Goal: Ask a question

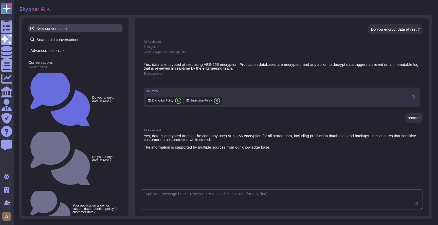
click at [85, 25] on span "New conversation" at bounding box center [75, 28] width 94 height 8
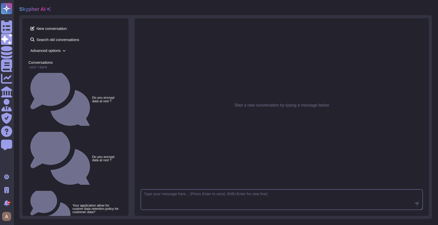
click at [259, 204] on textarea at bounding box center [282, 200] width 282 height 21
paste textarea "Do you encrypt data at rest ?"
type textarea "Do you encrypt data at rest ?"
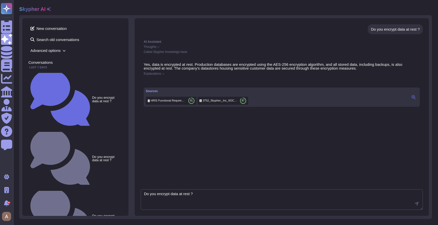
click at [241, 189] on div "Do you encrypt data at rest ? AI Assistant Thoughts Called Skypher knowledge ba…" at bounding box center [282, 117] width 294 height 198
click at [235, 193] on textarea "Do you encrypt data at rest ?" at bounding box center [282, 200] width 282 height 21
type textarea "short"
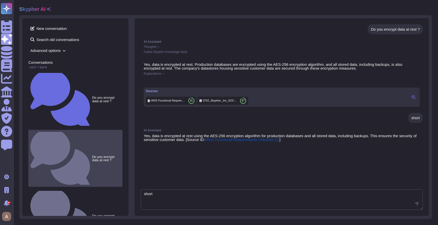
click at [92, 155] on small "Do you encrypt data at rest ?" at bounding box center [106, 158] width 28 height 7
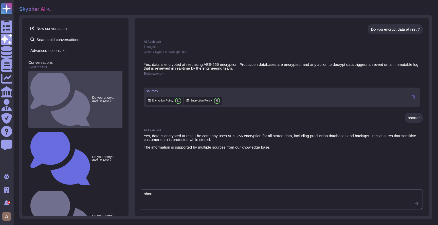
click at [92, 96] on small "Do you encrypt data at rest ?" at bounding box center [106, 99] width 28 height 7
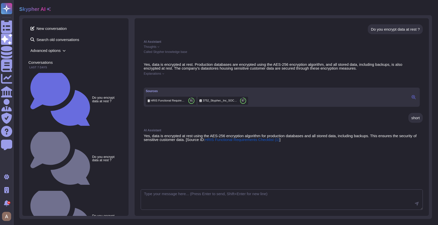
click at [386, 31] on div "Do you encrypt data at rest ?" at bounding box center [395, 29] width 55 height 10
copy div "Do you encrypt data at rest ?"
click at [78, 25] on span "New conversation" at bounding box center [75, 28] width 94 height 8
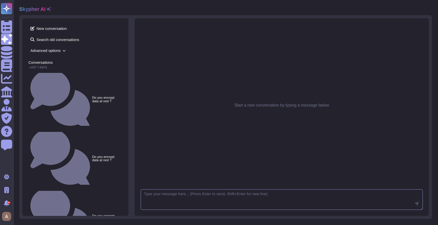
click at [214, 201] on textarea at bounding box center [282, 200] width 282 height 21
paste textarea "Do you encrypt data at rest ?"
type textarea "Do you encrypt data at rest ?"
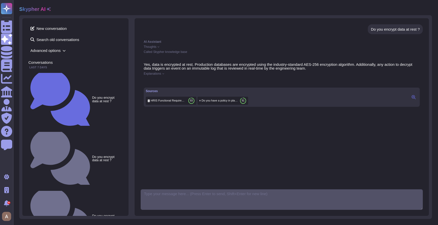
click at [227, 200] on textarea at bounding box center [282, 200] width 282 height 21
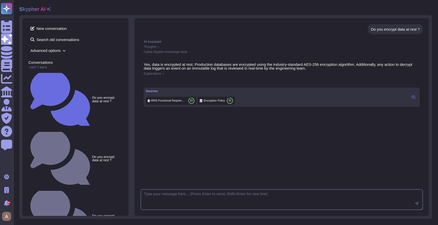
click at [227, 199] on textarea at bounding box center [282, 200] width 282 height 21
type textarea "shorter"
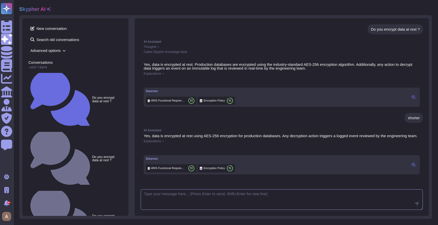
scroll to position [6, 0]
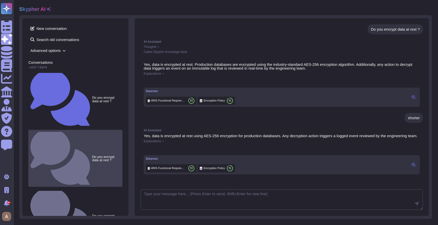
click at [92, 155] on small "Do you encrypt data at rest ?" at bounding box center [106, 158] width 28 height 7
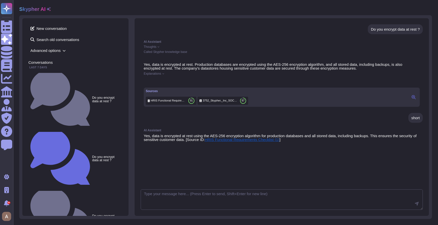
click at [235, 142] on span "HRIS Functional Requirements Checklist (1)" at bounding box center [242, 140] width 75 height 4
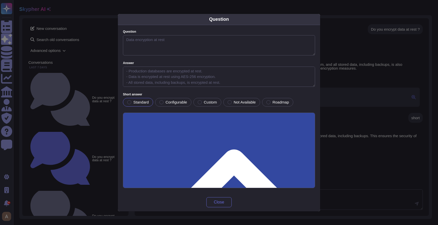
type textarea "Data encryption at rest"
type textarea "- Production databases are encrypted at rest. - Data is encrypted at rest using…"
click at [337, 126] on div "Question Question Data encryption at rest Answer - Production databases are enc…" at bounding box center [219, 112] width 438 height 225
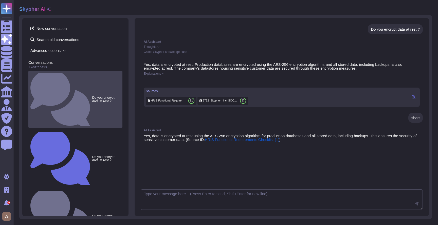
click at [92, 96] on small "Do you encrypt data at rest ?" at bounding box center [106, 99] width 28 height 7
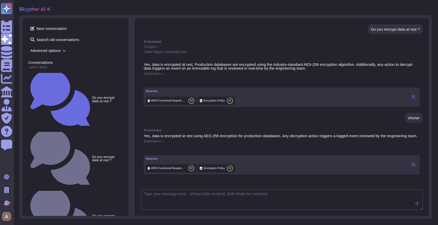
click at [371, 31] on div "Do you encrypt data at rest ?" at bounding box center [395, 29] width 49 height 4
copy div "Do you encrypt data at rest ?"
click at [72, 36] on span "Search old conversations" at bounding box center [75, 39] width 94 height 8
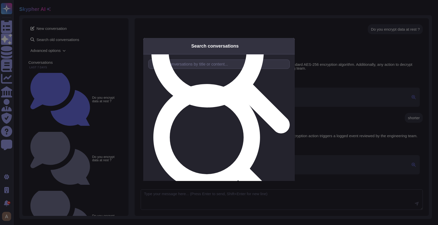
click at [77, 28] on div "Search conversations Start typing to search through your conversations" at bounding box center [219, 112] width 438 height 225
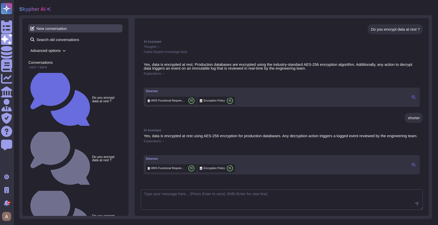
click at [80, 26] on span "New conversation" at bounding box center [75, 28] width 94 height 8
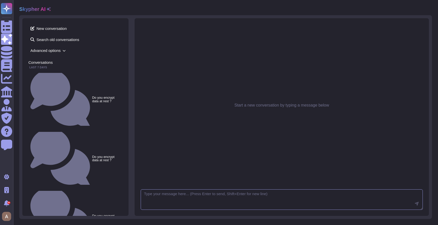
click at [226, 197] on textarea at bounding box center [282, 200] width 282 height 21
paste textarea "Do you encrypt data at rest ?"
type textarea "Do you encrypt data at rest ??"
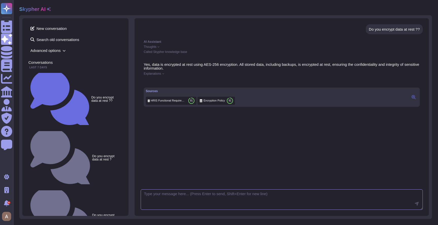
click at [236, 200] on textarea at bounding box center [282, 200] width 282 height 21
type textarea "shorter"
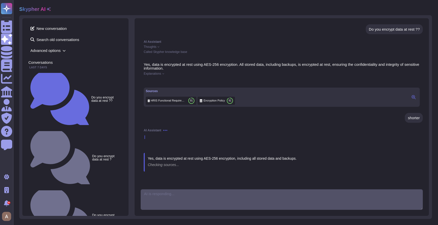
scroll to position [2, 0]
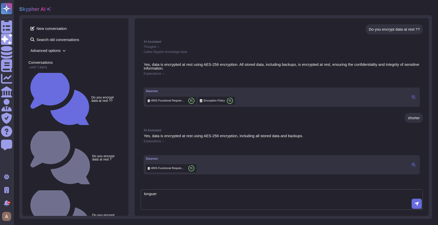
type textarea "longuer"
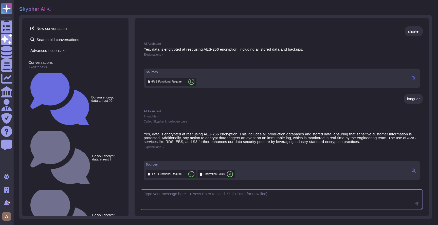
scroll to position [99, 0]
click at [159, 146] on span "Explanations" at bounding box center [152, 147] width 17 height 3
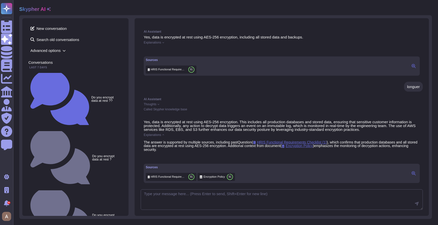
click at [157, 44] on span "Explanations" at bounding box center [152, 42] width 17 height 3
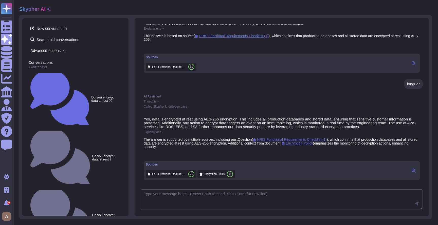
scroll to position [125, 0]
click at [162, 126] on div "Yes, data is encrypted at rest using AES-256 encryption. This includes all prod…" at bounding box center [282, 148] width 282 height 69
click at [160, 131] on span "Explanations" at bounding box center [152, 132] width 17 height 3
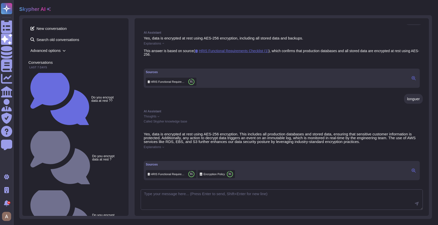
click at [161, 42] on span "Explanations" at bounding box center [152, 43] width 17 height 3
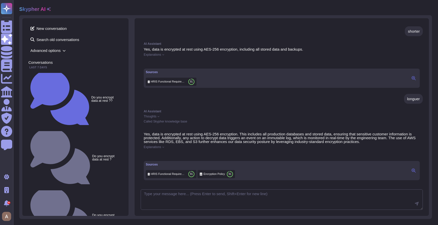
click at [150, 115] on span "Thoughts" at bounding box center [150, 116] width 13 height 3
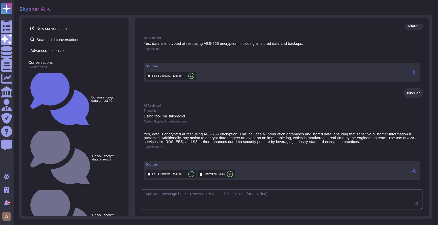
click at [145, 109] on span "Thoughts" at bounding box center [150, 110] width 13 height 3
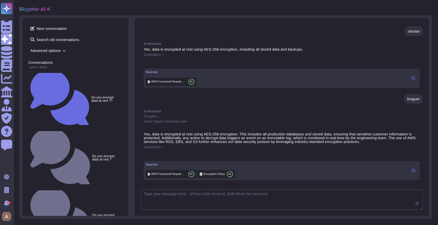
click at [147, 115] on span "Thoughts" at bounding box center [150, 116] width 13 height 3
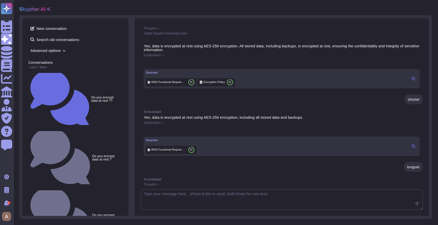
scroll to position [0, 0]
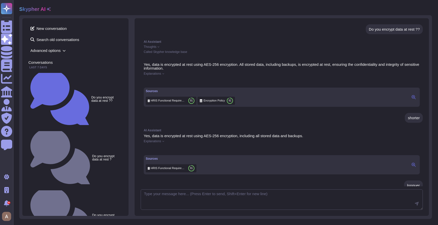
click at [156, 143] on span "Explanations" at bounding box center [152, 141] width 17 height 3
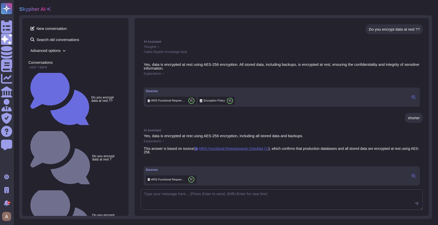
click at [156, 143] on span "Explanations" at bounding box center [152, 141] width 17 height 3
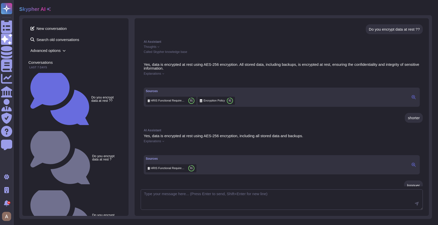
click at [156, 143] on span "Explanations" at bounding box center [152, 141] width 17 height 3
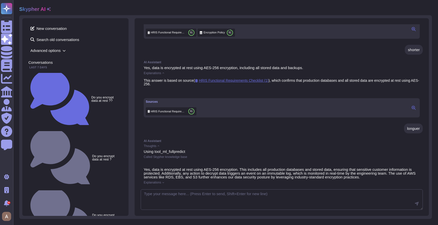
scroll to position [70, 0]
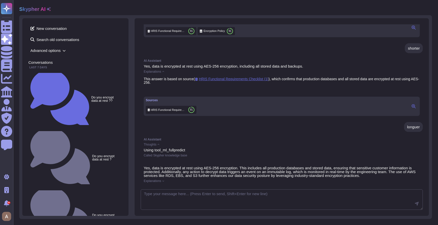
click at [150, 73] on span "Explanations" at bounding box center [152, 71] width 17 height 3
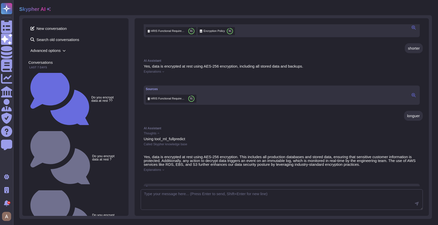
click at [150, 73] on span "Explanations" at bounding box center [152, 71] width 17 height 3
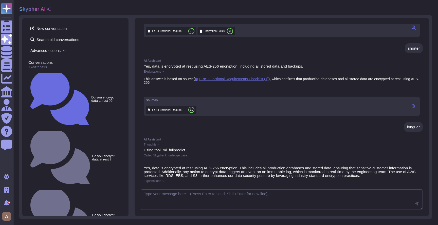
click at [150, 73] on span "Explanations" at bounding box center [152, 71] width 17 height 3
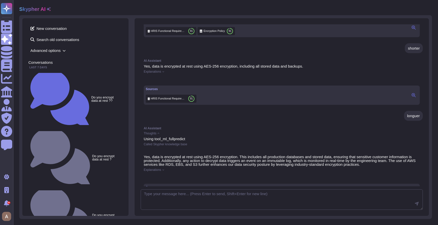
click at [150, 73] on span "Explanations" at bounding box center [152, 71] width 17 height 3
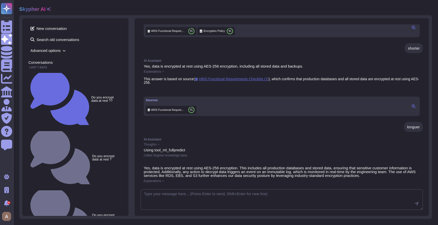
click at [150, 73] on span "Explanations" at bounding box center [152, 71] width 17 height 3
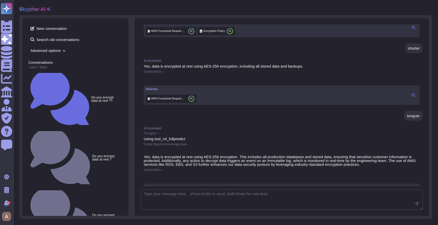
click at [412, 97] on icon at bounding box center [414, 95] width 4 height 4
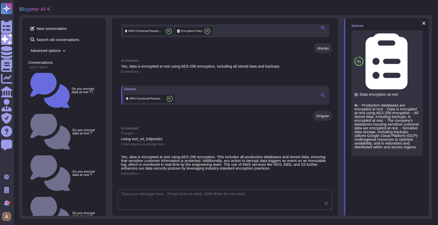
scroll to position [108, 0]
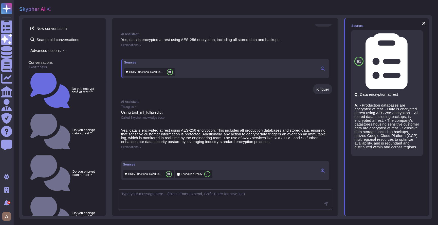
click at [319, 172] on button at bounding box center [323, 171] width 8 height 6
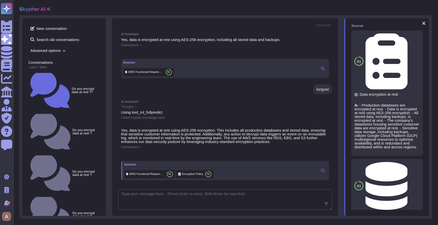
click at [134, 146] on span "Explanations" at bounding box center [129, 147] width 17 height 3
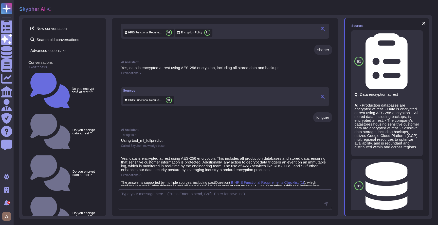
scroll to position [123, 0]
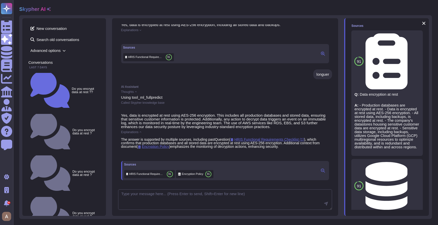
click at [131, 90] on span "Thoughts" at bounding box center [127, 91] width 13 height 3
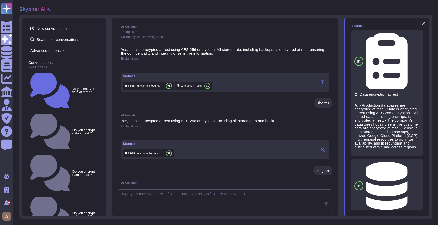
scroll to position [0, 0]
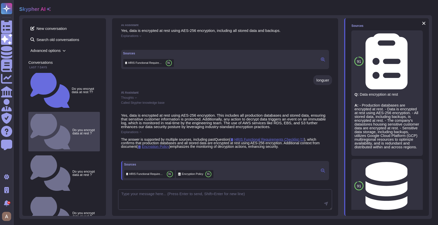
click at [72, 128] on small "Do you encrypt data at rest ?" at bounding box center [84, 131] width 25 height 7
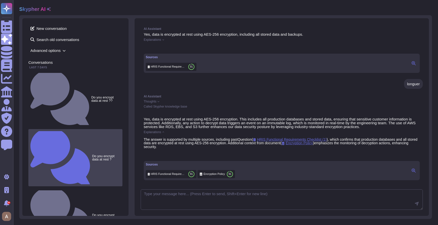
scroll to position [114, 0]
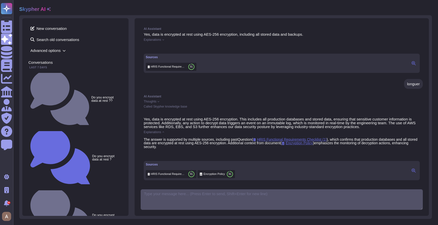
click at [55, 52] on span "Advanced options" at bounding box center [75, 51] width 94 height 8
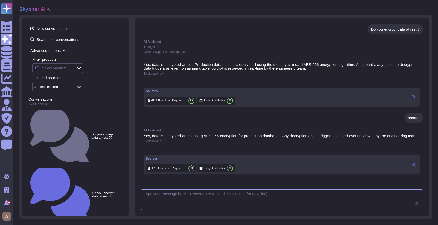
scroll to position [6, 0]
click at [48, 10] on icon at bounding box center [49, 9] width 4 height 4
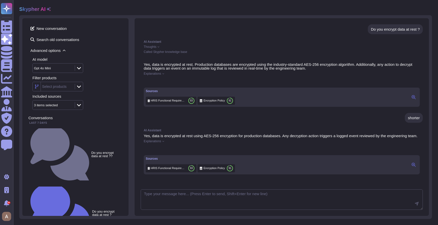
click at [48, 10] on icon at bounding box center [49, 9] width 4 height 4
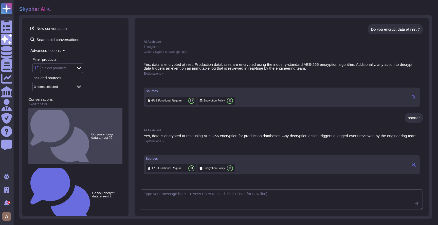
click at [91, 133] on small "Do you encrypt data at rest ??" at bounding box center [105, 136] width 29 height 7
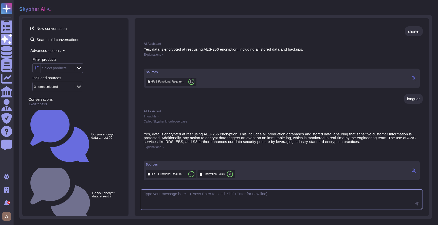
scroll to position [99, 0]
